Goal: Task Accomplishment & Management: Use online tool/utility

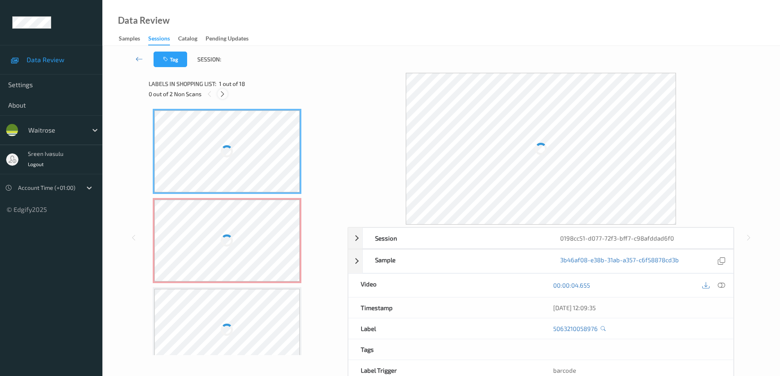
click at [224, 96] on icon at bounding box center [222, 93] width 7 height 7
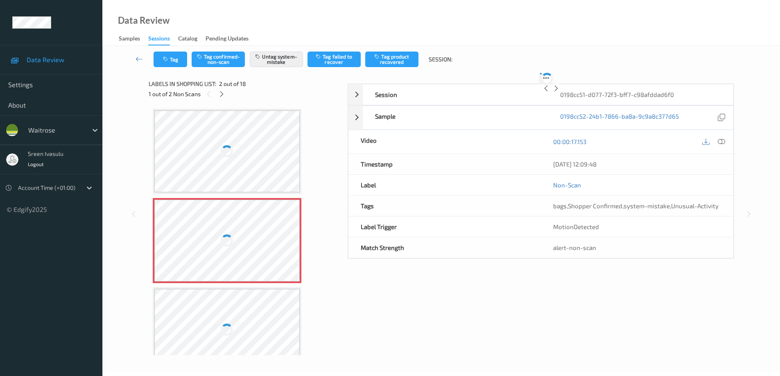
scroll to position [4, 0]
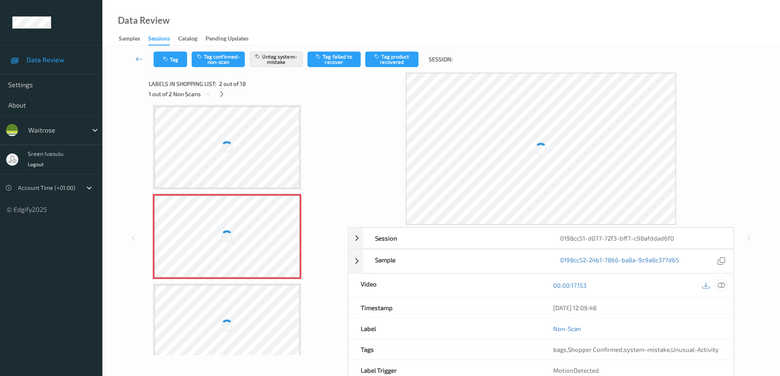
click at [721, 284] on icon at bounding box center [720, 285] width 7 height 7
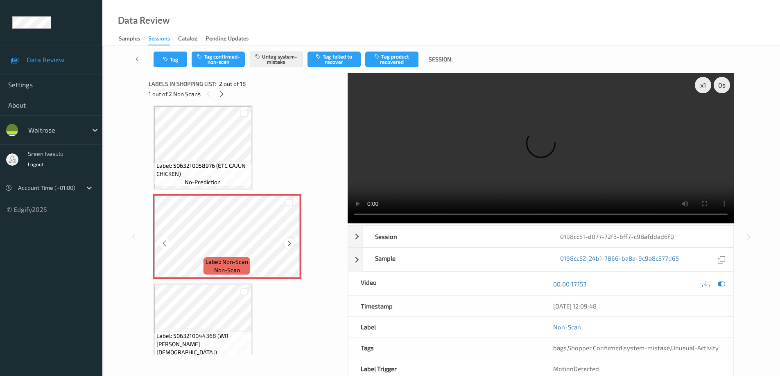
click at [288, 244] on icon at bounding box center [289, 243] width 7 height 7
click at [165, 63] on button "Tag" at bounding box center [170, 60] width 34 height 16
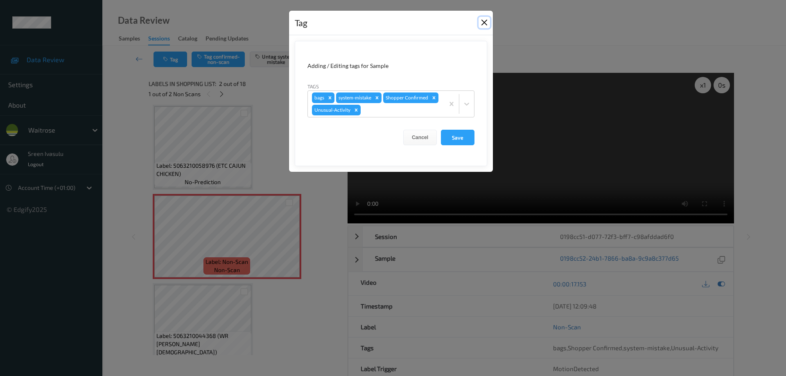
click at [488, 22] on button "Close" at bounding box center [483, 22] width 11 height 11
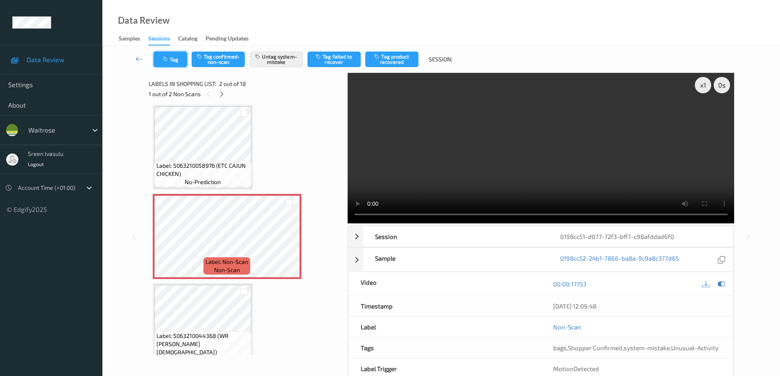
click at [179, 66] on button "Tag" at bounding box center [170, 60] width 34 height 16
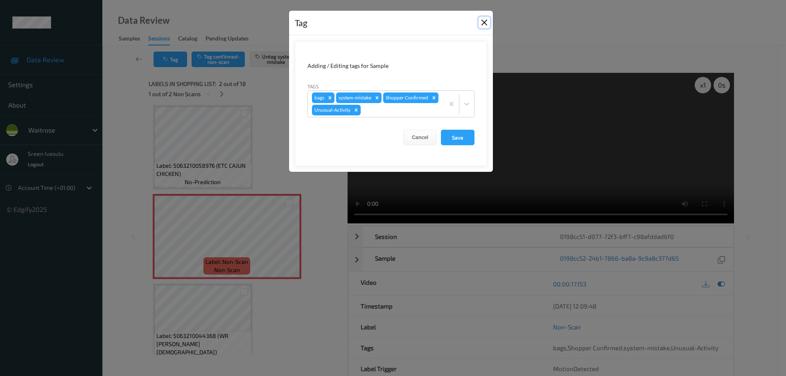
click at [481, 25] on button "Close" at bounding box center [483, 22] width 11 height 11
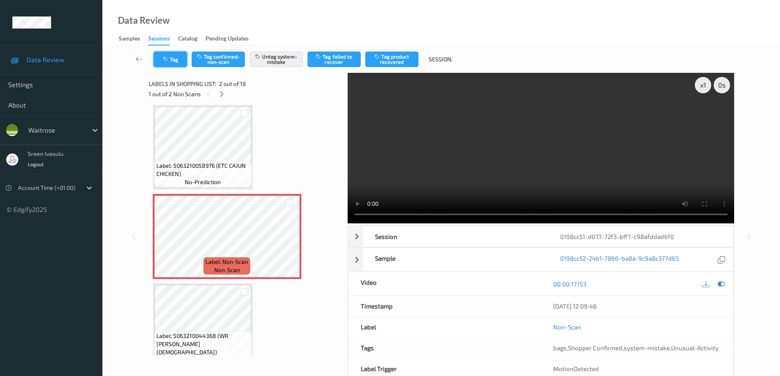
click at [181, 63] on button "Tag" at bounding box center [170, 60] width 34 height 16
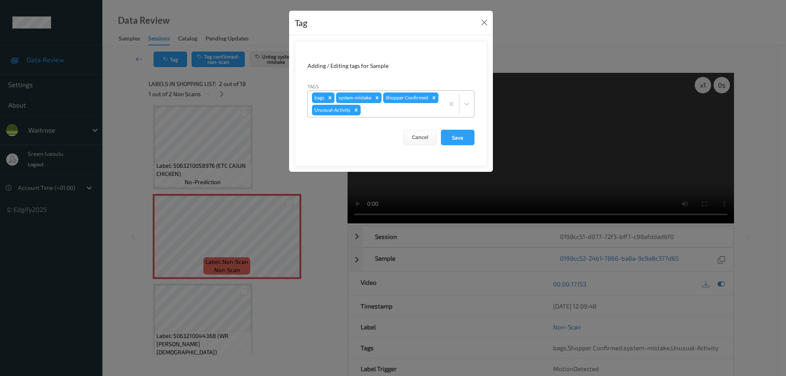
click at [330, 97] on icon "Remove bags" at bounding box center [330, 98] width 6 height 6
click at [456, 126] on form "Adding / Editing tags for Sample Tags system-mistake Shopper Confirmed Unusual-…" at bounding box center [391, 103] width 192 height 125
click at [460, 139] on button "Save" at bounding box center [458, 138] width 34 height 16
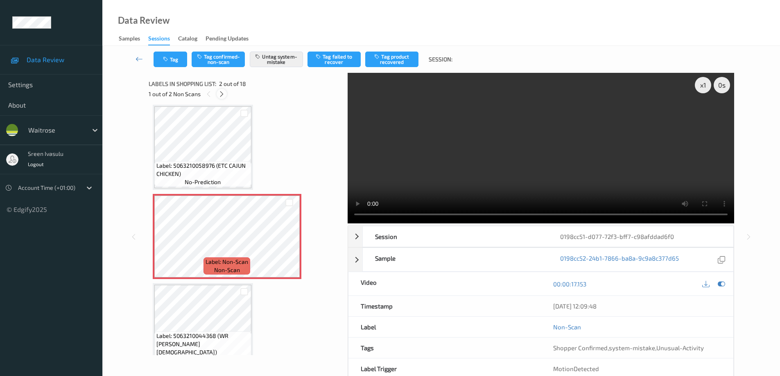
click at [219, 96] on icon at bounding box center [221, 93] width 7 height 7
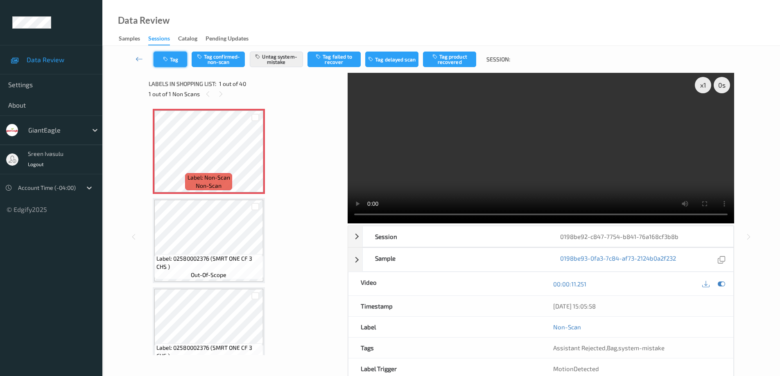
click at [174, 65] on button "Tag" at bounding box center [170, 60] width 34 height 16
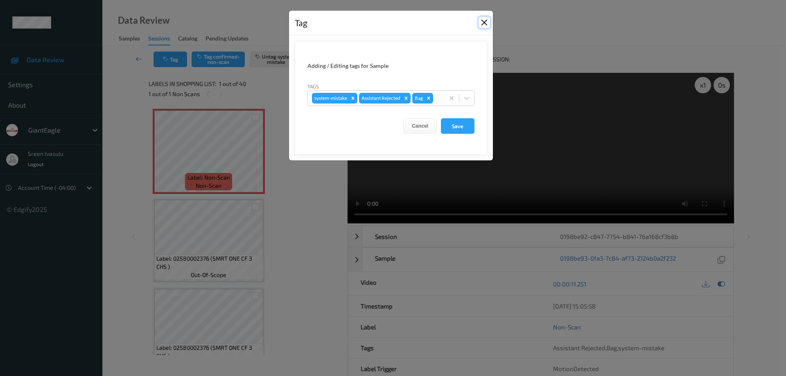
click at [484, 22] on button "Close" at bounding box center [483, 22] width 11 height 11
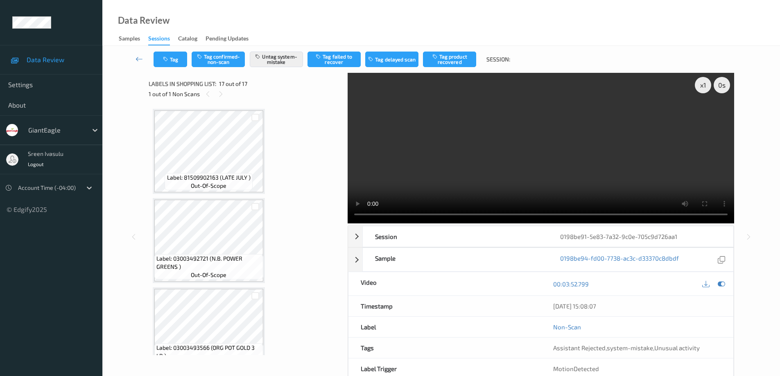
scroll to position [1270, 0]
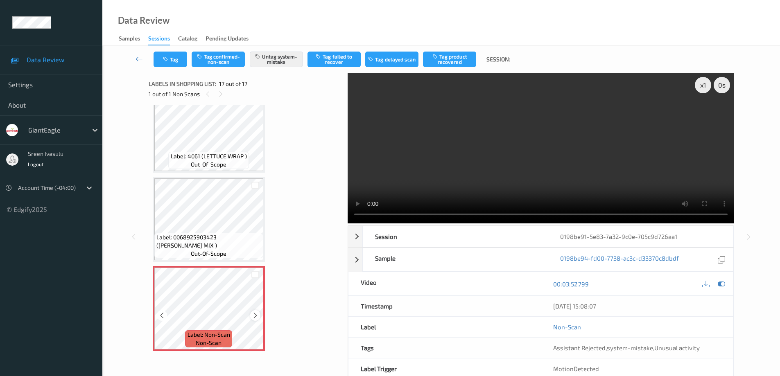
click at [255, 314] on icon at bounding box center [255, 315] width 7 height 7
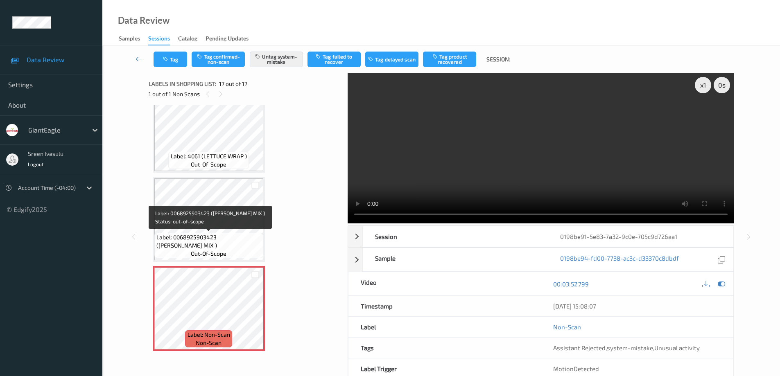
click at [221, 243] on span "Label: 0068925903423 (TOM HEIRLOOM MIX )" at bounding box center [208, 241] width 105 height 16
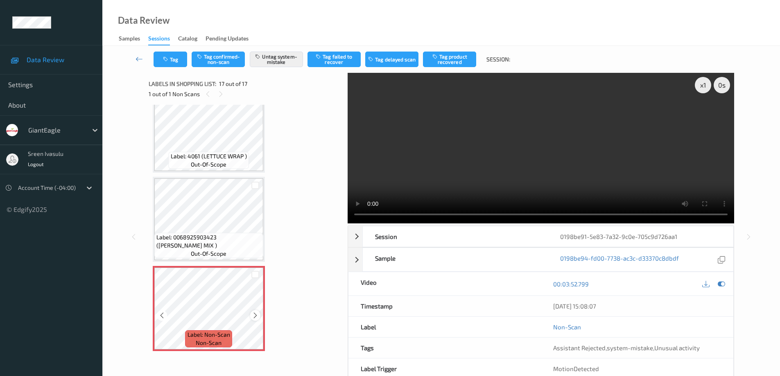
click at [253, 311] on div at bounding box center [255, 315] width 10 height 10
click at [169, 65] on button "Tag" at bounding box center [170, 60] width 34 height 16
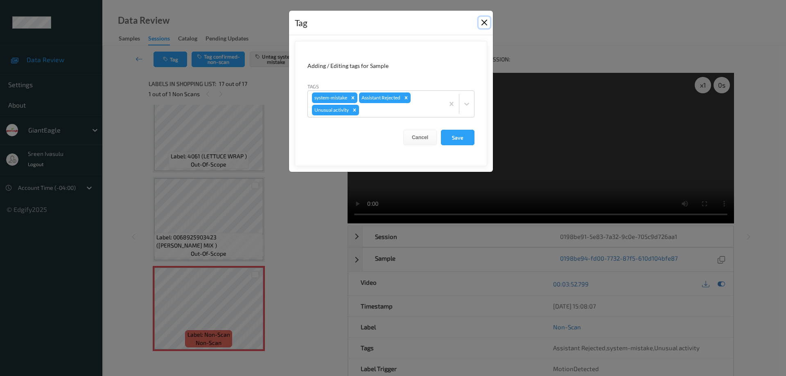
click at [482, 23] on button "Close" at bounding box center [483, 22] width 11 height 11
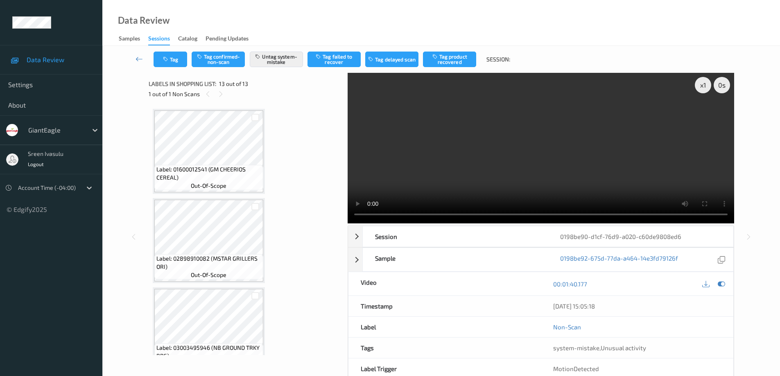
scroll to position [913, 0]
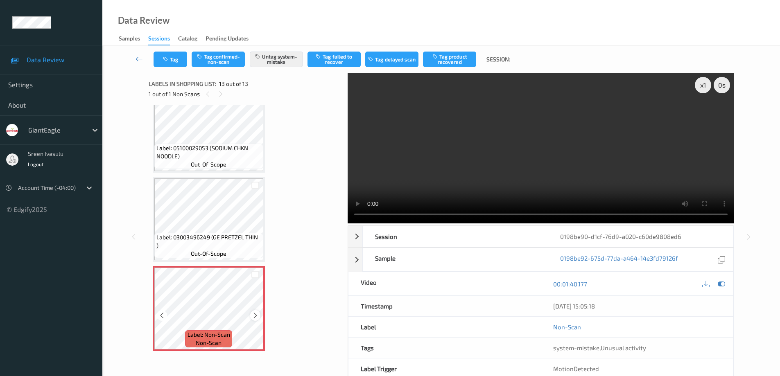
click at [254, 317] on icon at bounding box center [255, 315] width 7 height 7
click at [257, 316] on icon at bounding box center [255, 315] width 7 height 7
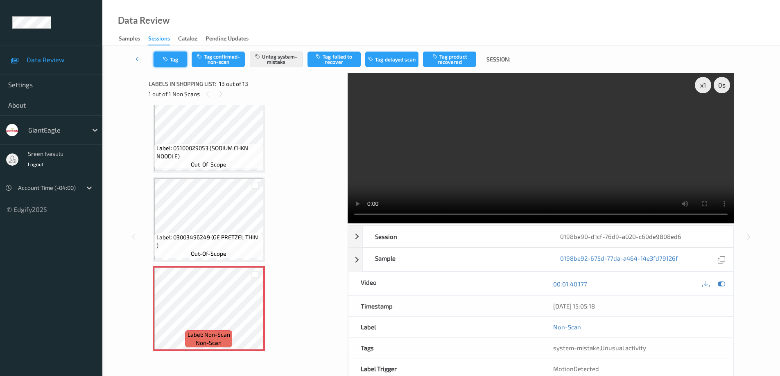
click at [166, 63] on button "Tag" at bounding box center [170, 60] width 34 height 16
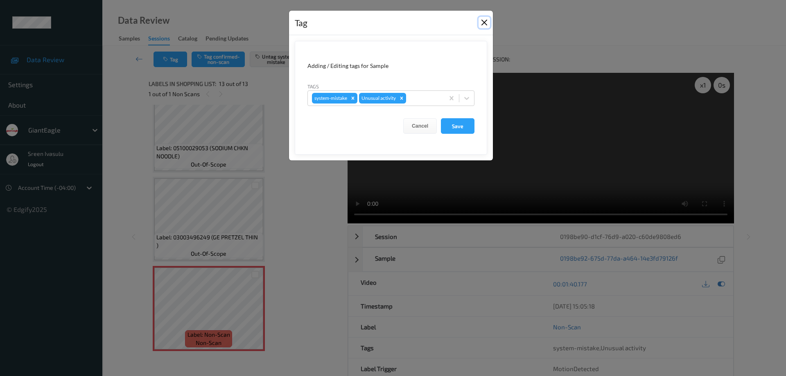
click at [479, 22] on button "Close" at bounding box center [483, 22] width 11 height 11
